Goal: Task Accomplishment & Management: Use online tool/utility

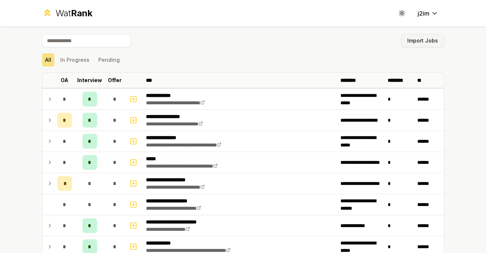
click at [434, 40] on button "Import Jobs" at bounding box center [422, 40] width 43 height 13
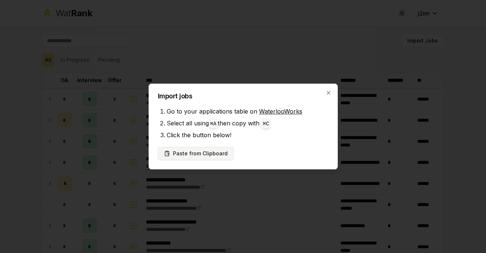
click at [209, 151] on button "Paste from Clipboard" at bounding box center [196, 153] width 76 height 13
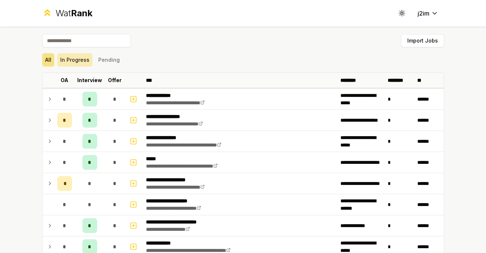
click at [65, 55] on button "In Progress" at bounding box center [74, 59] width 35 height 13
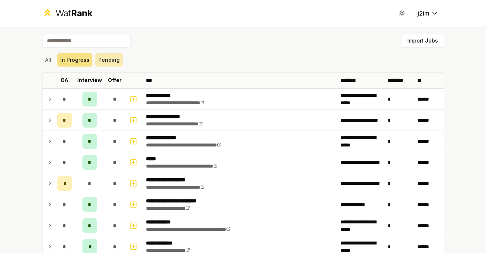
click at [104, 59] on button "Pending" at bounding box center [108, 59] width 27 height 13
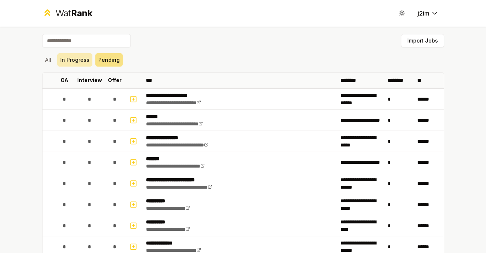
click at [57, 58] on button "In Progress" at bounding box center [74, 59] width 35 height 13
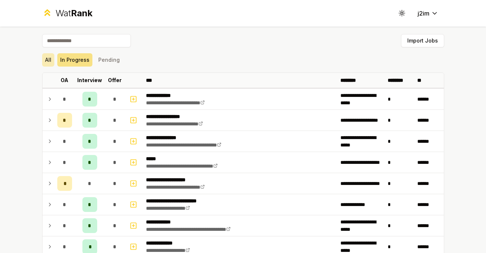
click at [44, 58] on button "All" at bounding box center [48, 59] width 12 height 13
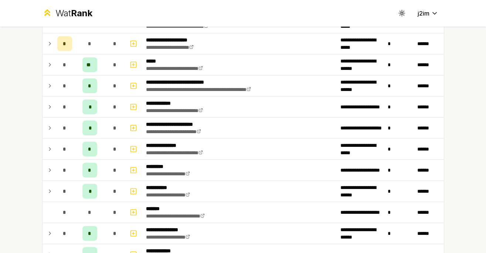
scroll to position [293, 0]
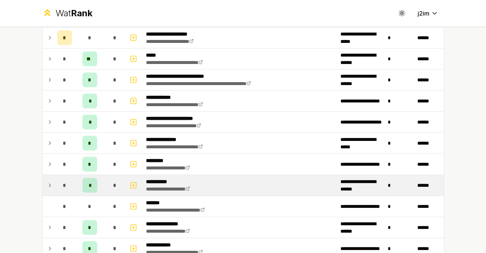
click at [157, 183] on p "**********" at bounding box center [175, 181] width 58 height 7
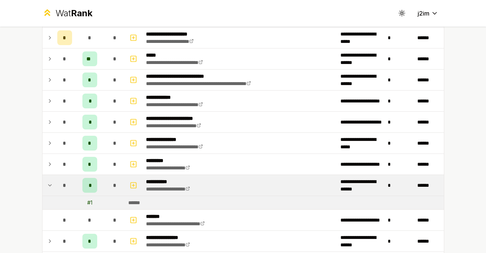
click at [157, 181] on p "**********" at bounding box center [175, 181] width 58 height 7
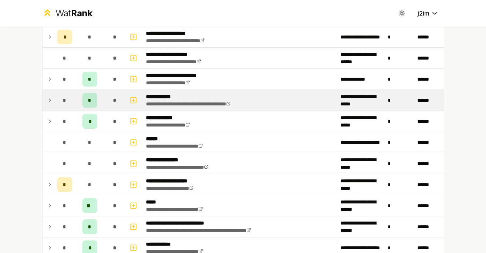
scroll to position [0, 0]
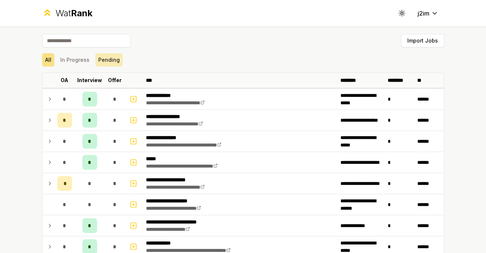
click at [109, 60] on button "Pending" at bounding box center [108, 59] width 27 height 13
